Goal: Task Accomplishment & Management: Manage account settings

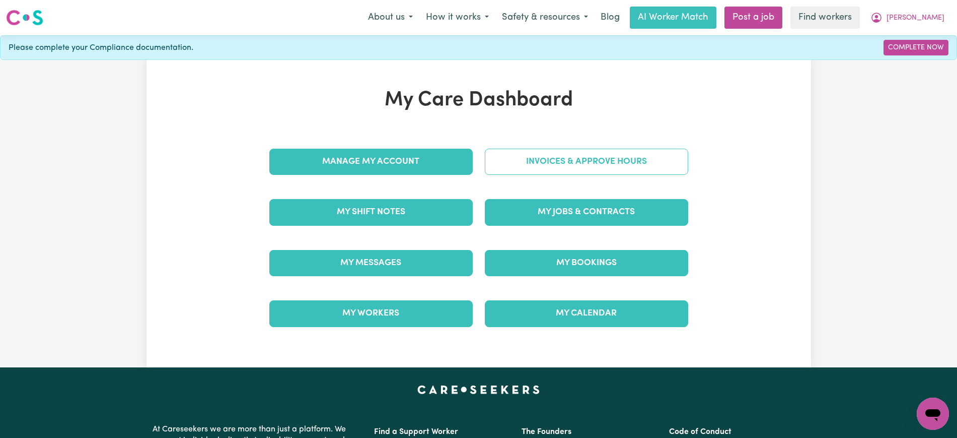
click at [522, 162] on link "Invoices & Approve Hours" at bounding box center [586, 162] width 203 height 26
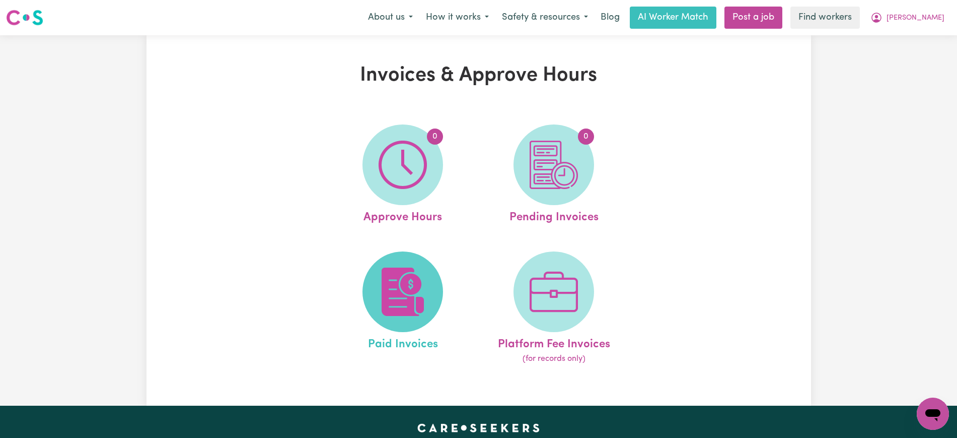
click at [408, 285] on img at bounding box center [403, 291] width 48 height 48
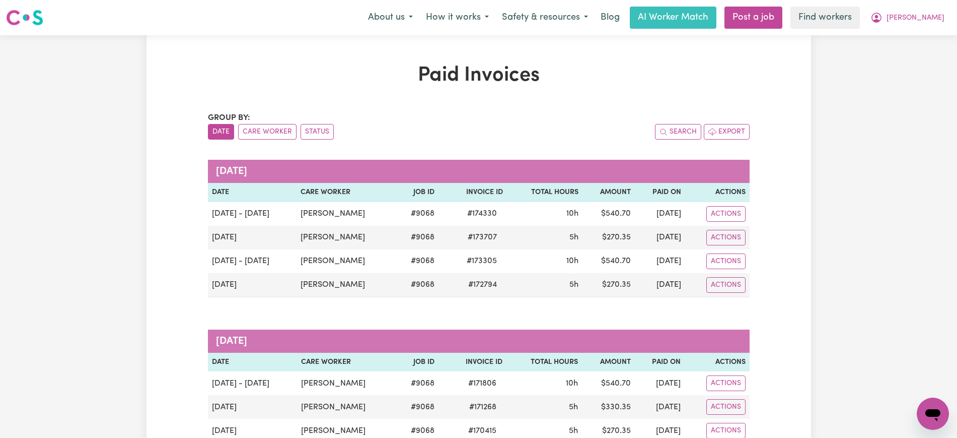
drag, startPoint x: 213, startPoint y: 61, endPoint x: 389, endPoint y: 85, distance: 177.3
drag, startPoint x: 921, startPoint y: 16, endPoint x: 911, endPoint y: 27, distance: 15.3
click at [922, 16] on span "[PERSON_NAME]" at bounding box center [916, 18] width 58 height 11
click at [902, 52] on link "Logout" at bounding box center [911, 57] width 80 height 19
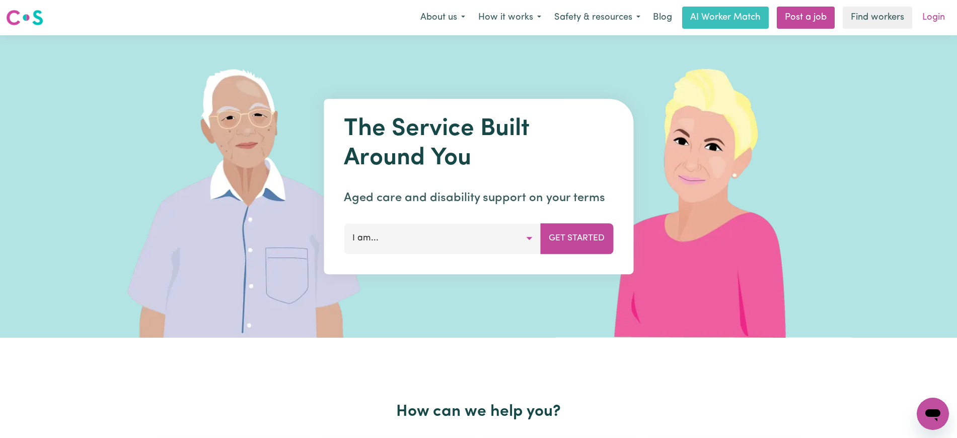
click at [936, 25] on link "Login" at bounding box center [933, 18] width 35 height 22
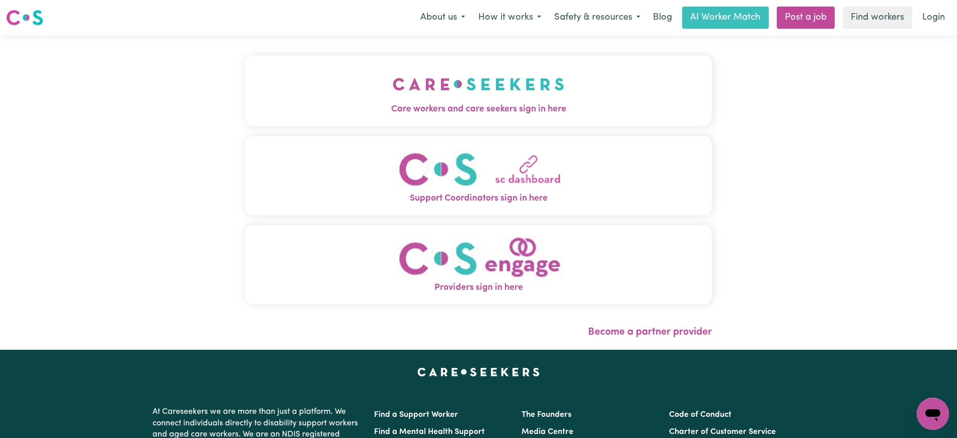
click at [491, 109] on span "Care workers and care seekers sign in here" at bounding box center [478, 109] width 467 height 13
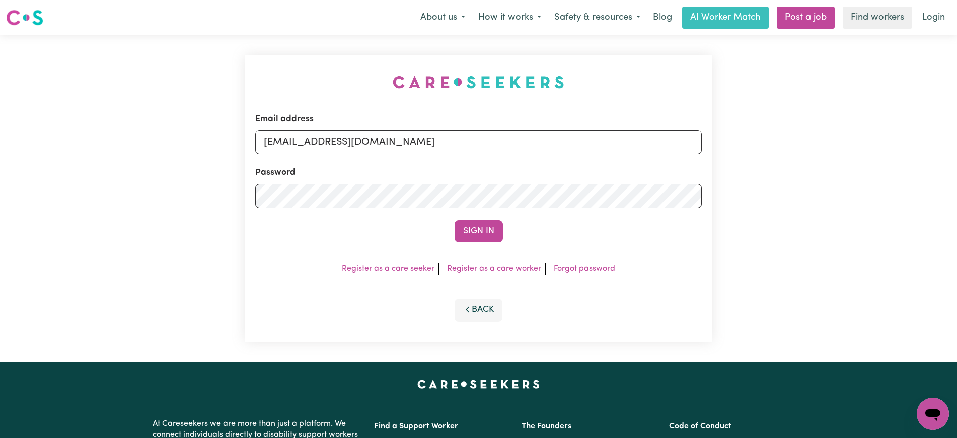
click at [279, 47] on div "Email address [EMAIL_ADDRESS][DOMAIN_NAME] Password Sign In Register as a care …" at bounding box center [478, 198] width 479 height 326
drag, startPoint x: 314, startPoint y: 142, endPoint x: 966, endPoint y: 162, distance: 652.8
click at [957, 162] on html "Menu About us How it works Safety & resources Blog AI Worker Match Post a job F…" at bounding box center [478, 381] width 957 height 762
type input "[EMAIL_ADDRESS][DOMAIN_NAME]"
click at [455, 220] on button "Sign In" at bounding box center [479, 231] width 48 height 22
